Goal: Find contact information: Find contact information

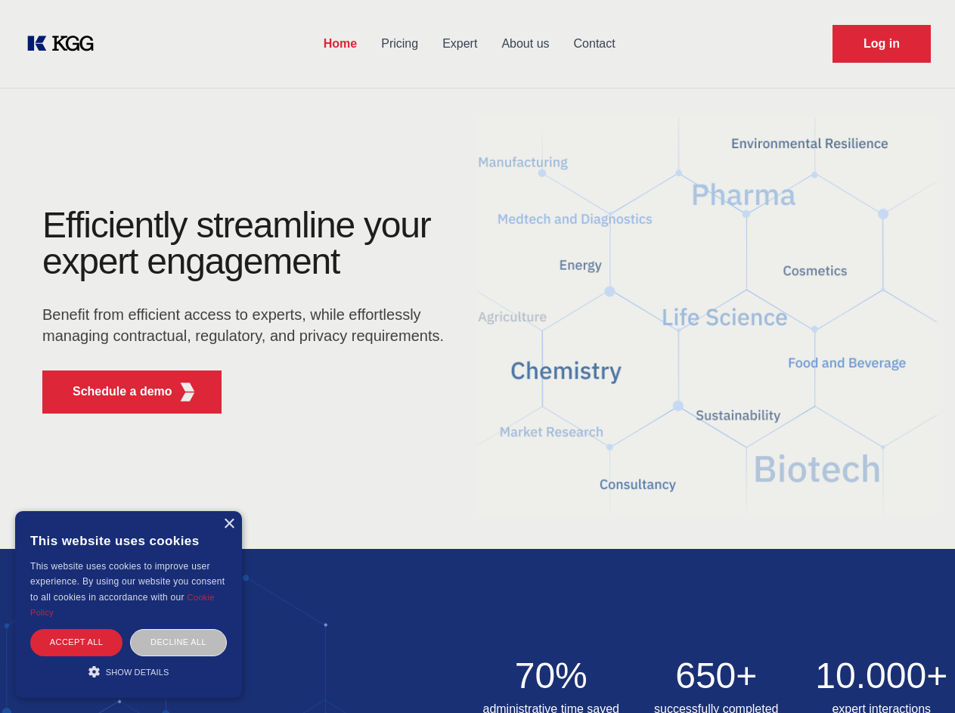
click at [477, 356] on div "Efficiently streamline your expert engagement Benefit from efficient access to …" at bounding box center [248, 316] width 460 height 219
click at [113, 392] on p "Schedule a demo" at bounding box center [123, 392] width 100 height 18
click at [228, 524] on div "× This website uses cookies This website uses cookies to improve user experienc…" at bounding box center [128, 604] width 227 height 187
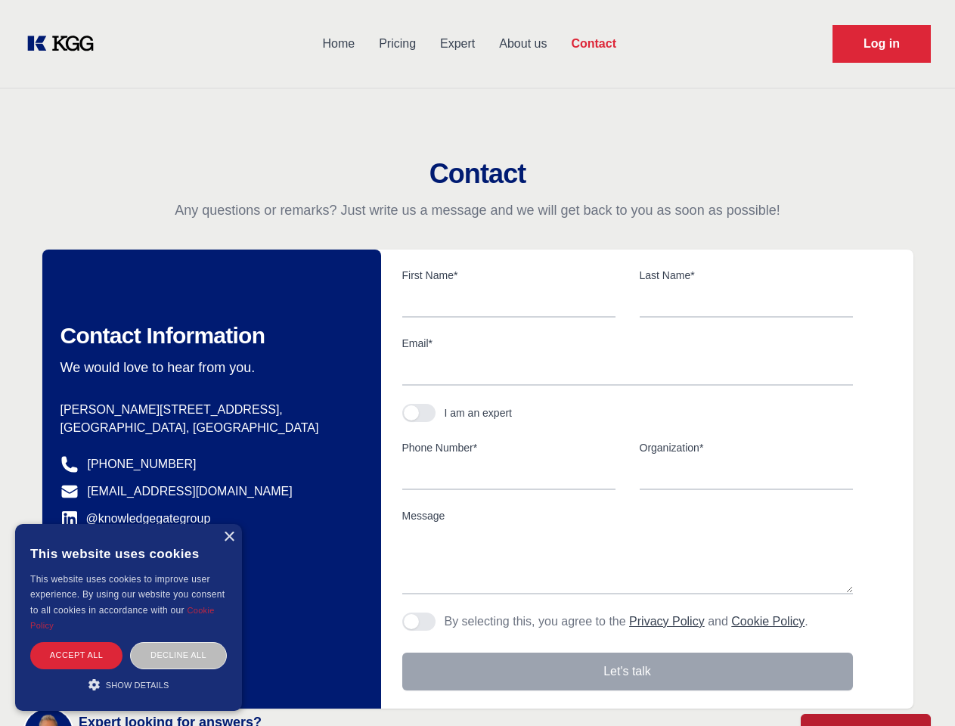
click at [76, 642] on div "Accept all" at bounding box center [76, 655] width 92 height 26
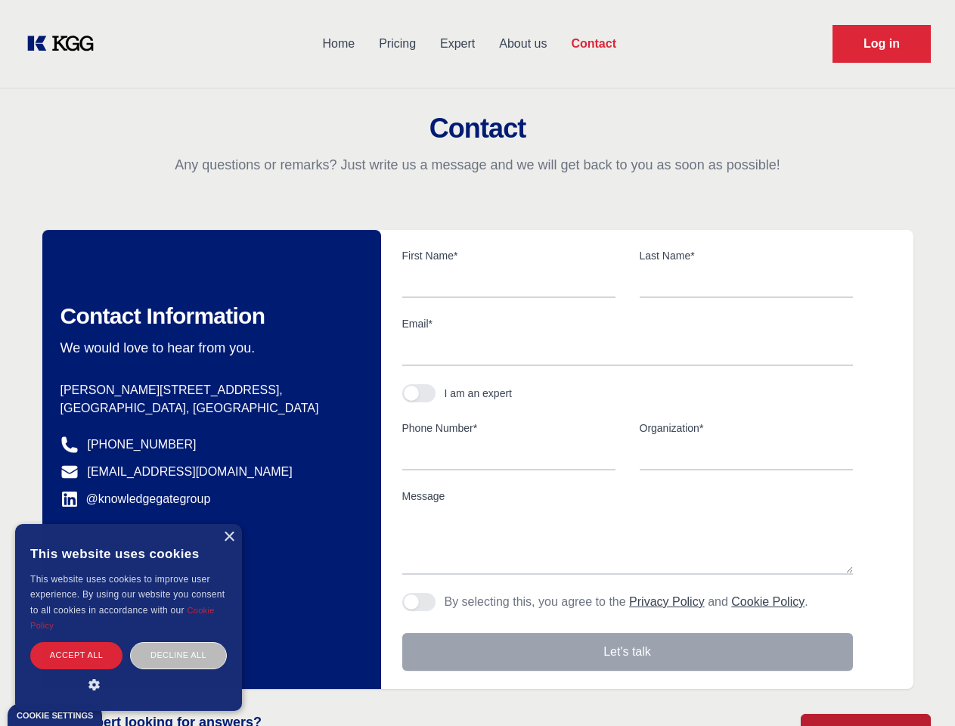
click at [178, 642] on div "Decline all" at bounding box center [178, 655] width 97 height 26
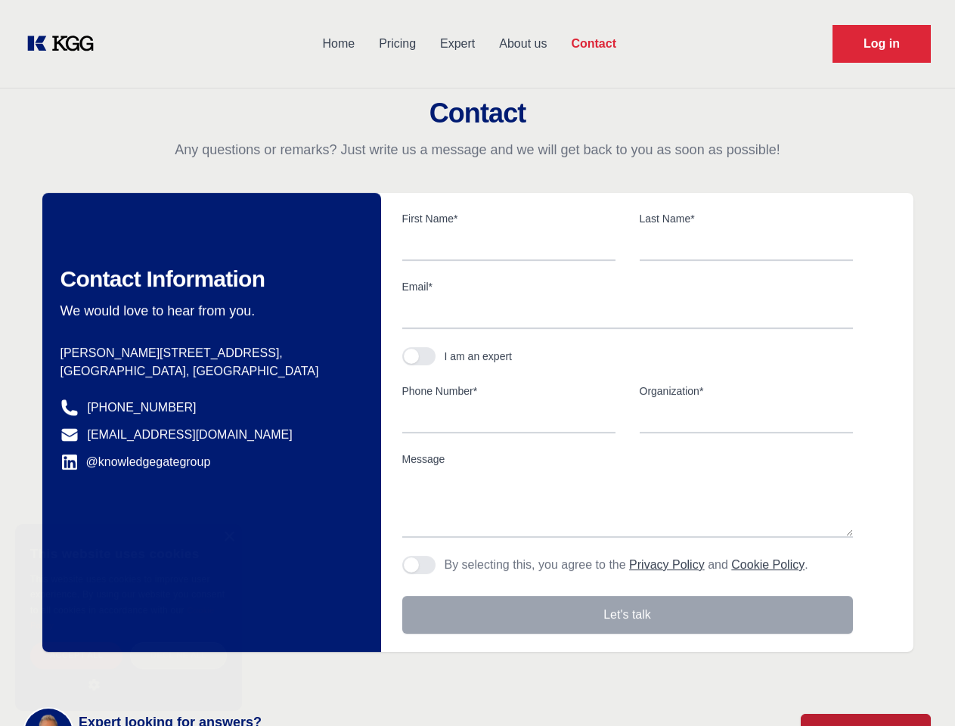
click at [129, 671] on main "Contact Any questions or remarks? Just write us a message and we will get back …" at bounding box center [477, 393] width 955 height 787
